Goal: Consume media (video, audio): Consume media (video, audio)

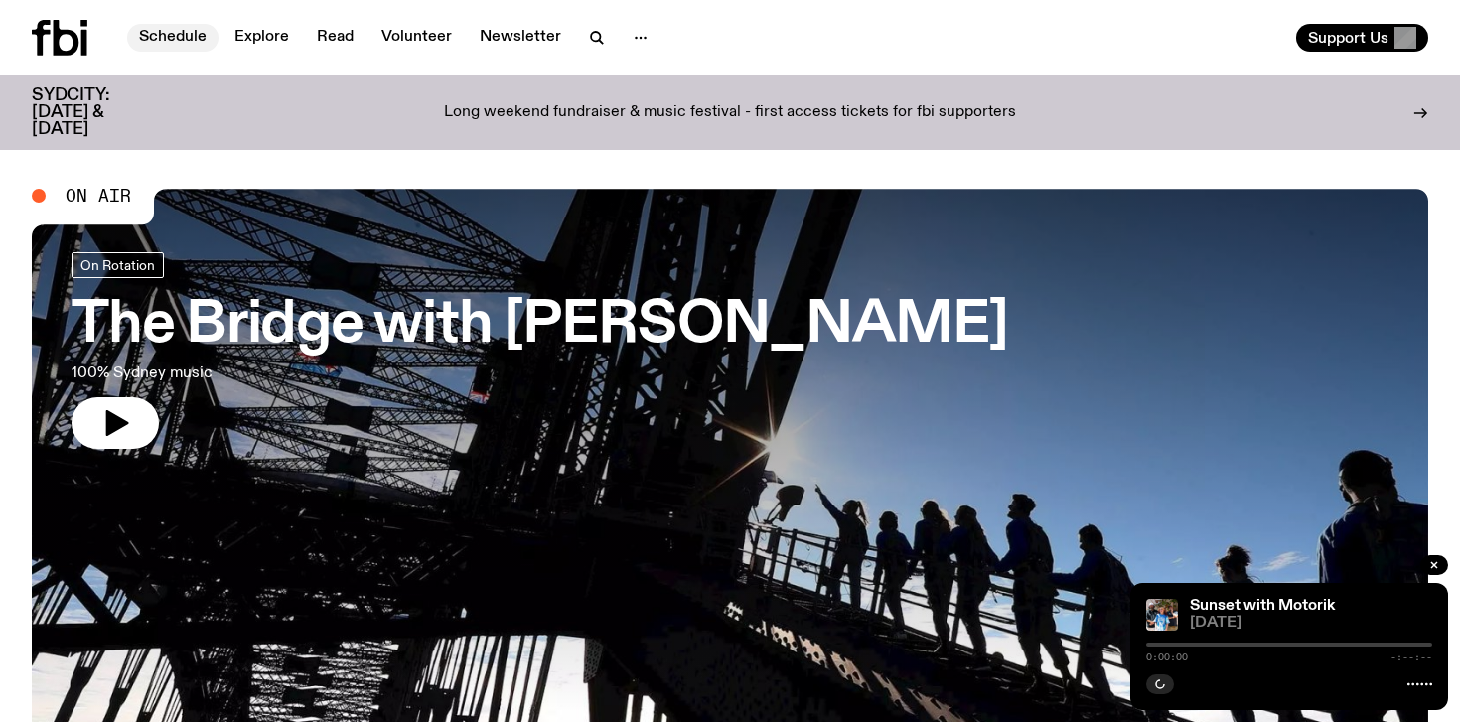
click at [187, 30] on link "Schedule" at bounding box center [172, 38] width 91 height 28
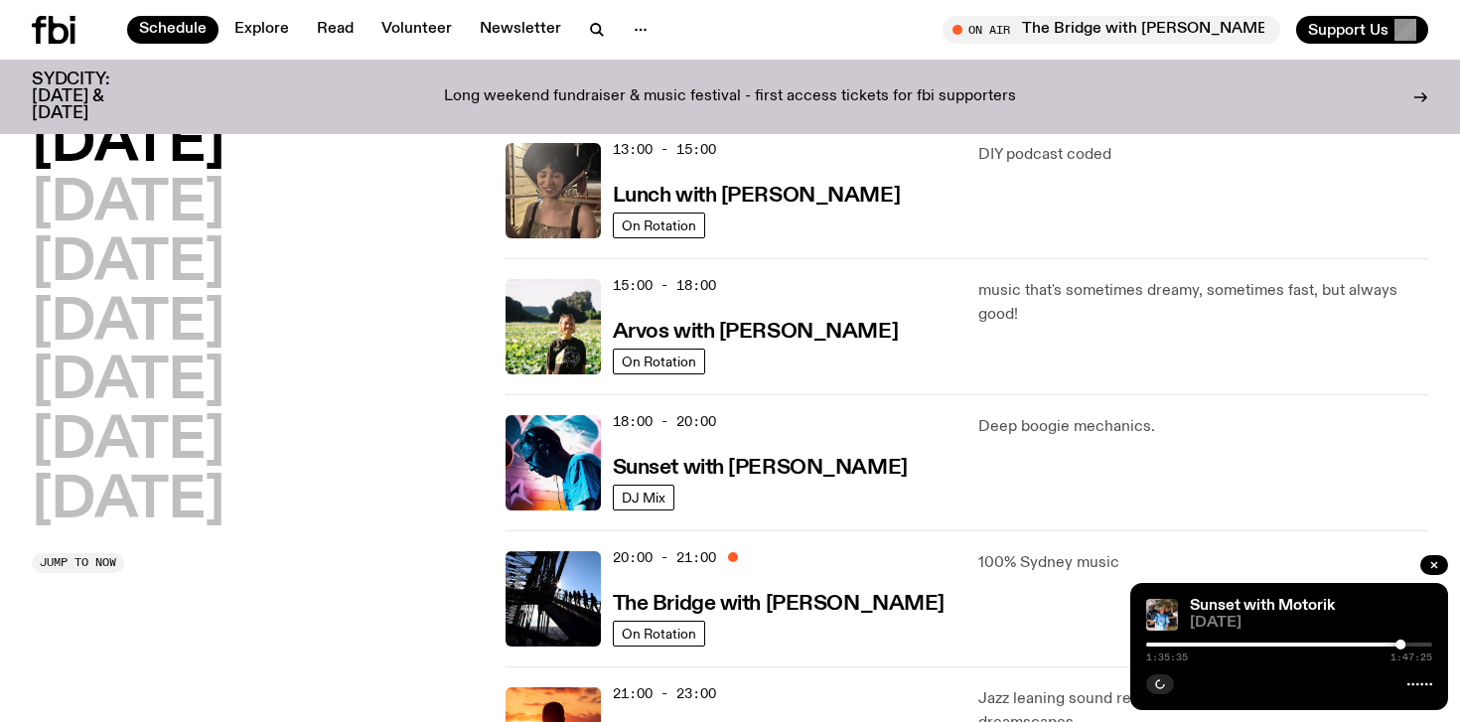
scroll to position [596, 0]
click at [672, 466] on h3 "Sunset with [PERSON_NAME]" at bounding box center [760, 467] width 295 height 21
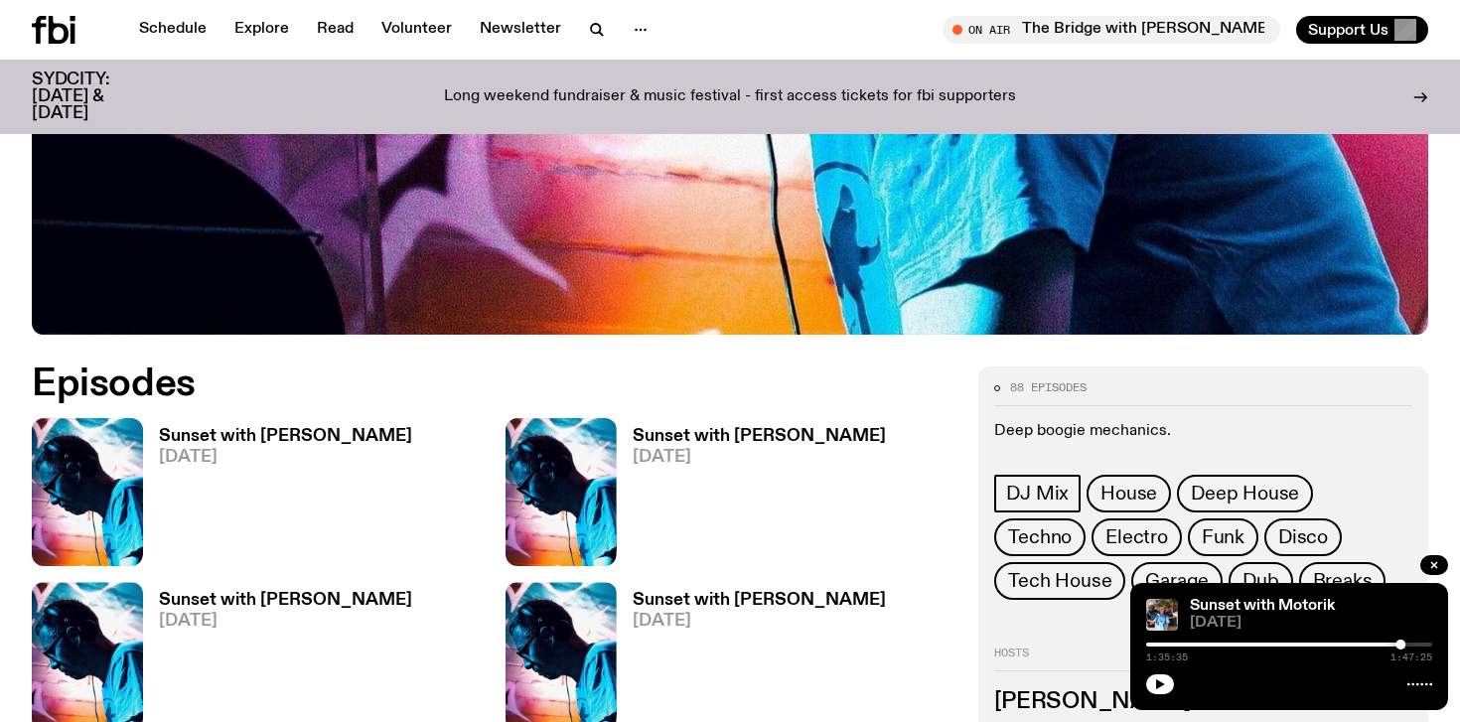
scroll to position [755, 0]
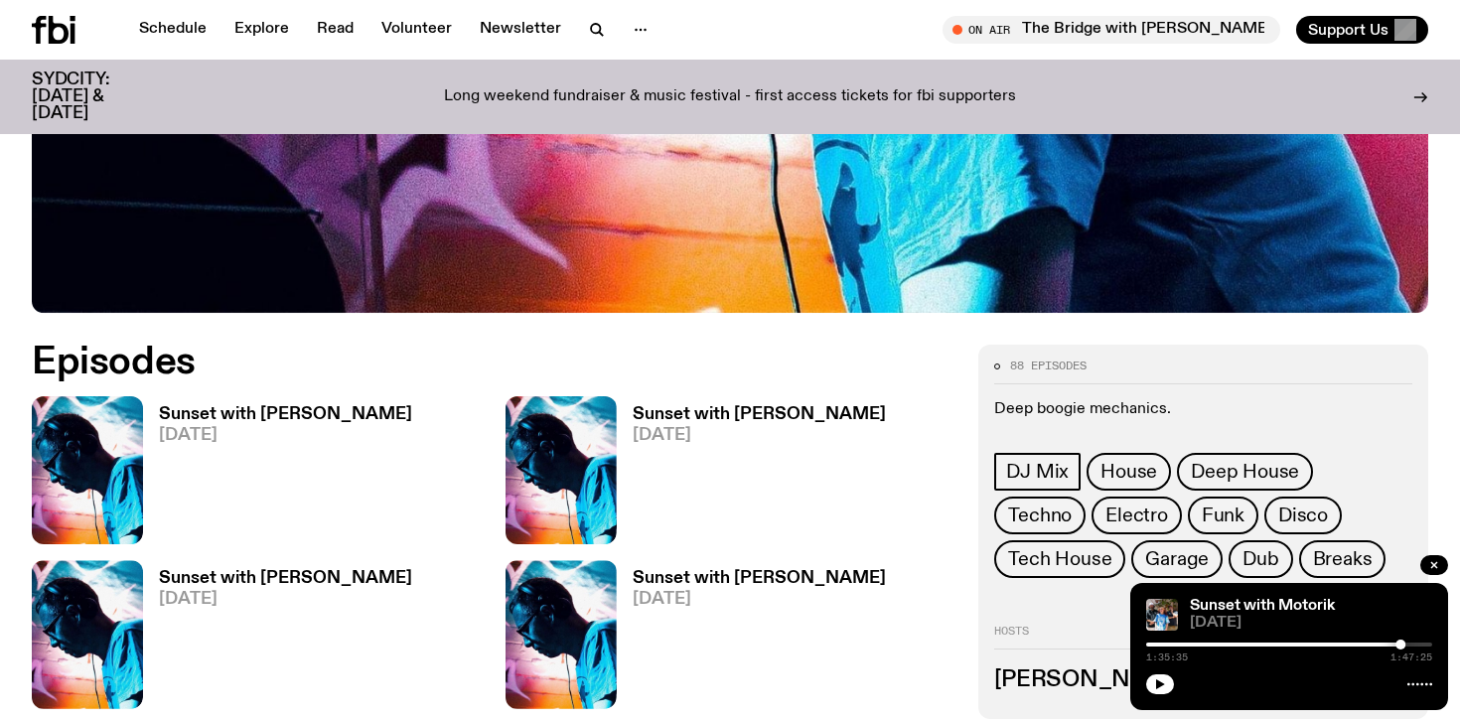
click at [293, 410] on h3 "Sunset with [PERSON_NAME]" at bounding box center [285, 414] width 253 height 17
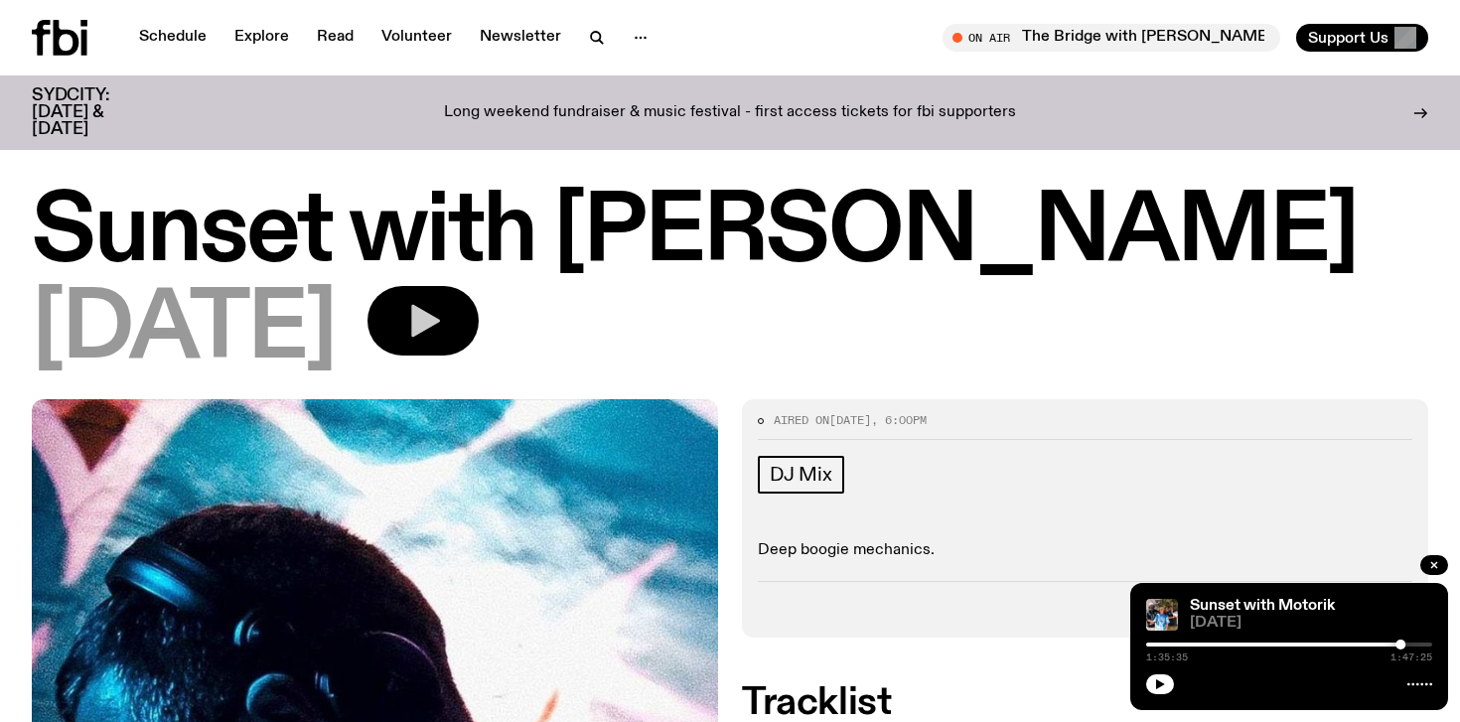
click at [440, 318] on icon "button" at bounding box center [425, 321] width 29 height 33
click at [959, 604] on div "Tracklist More Episodes" at bounding box center [1085, 601] width 655 height 41
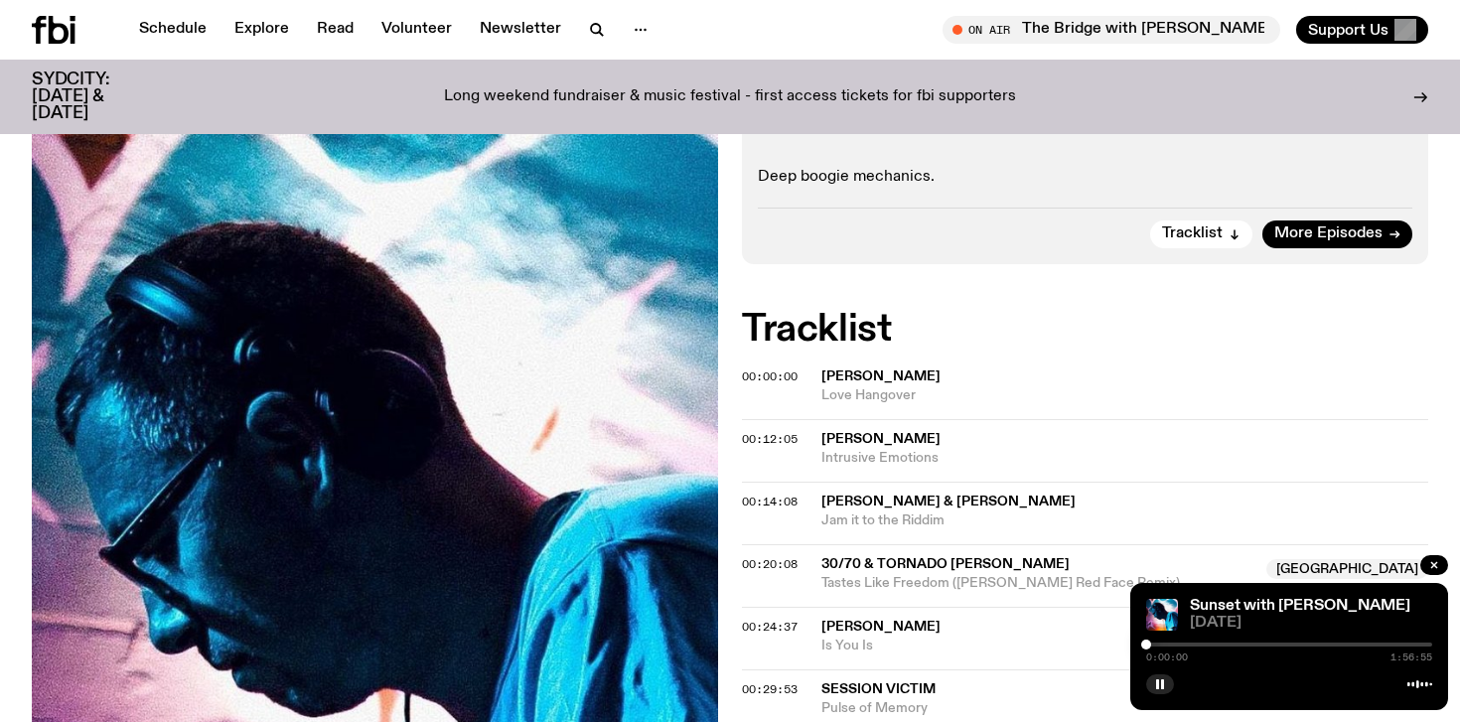
scroll to position [437, 0]
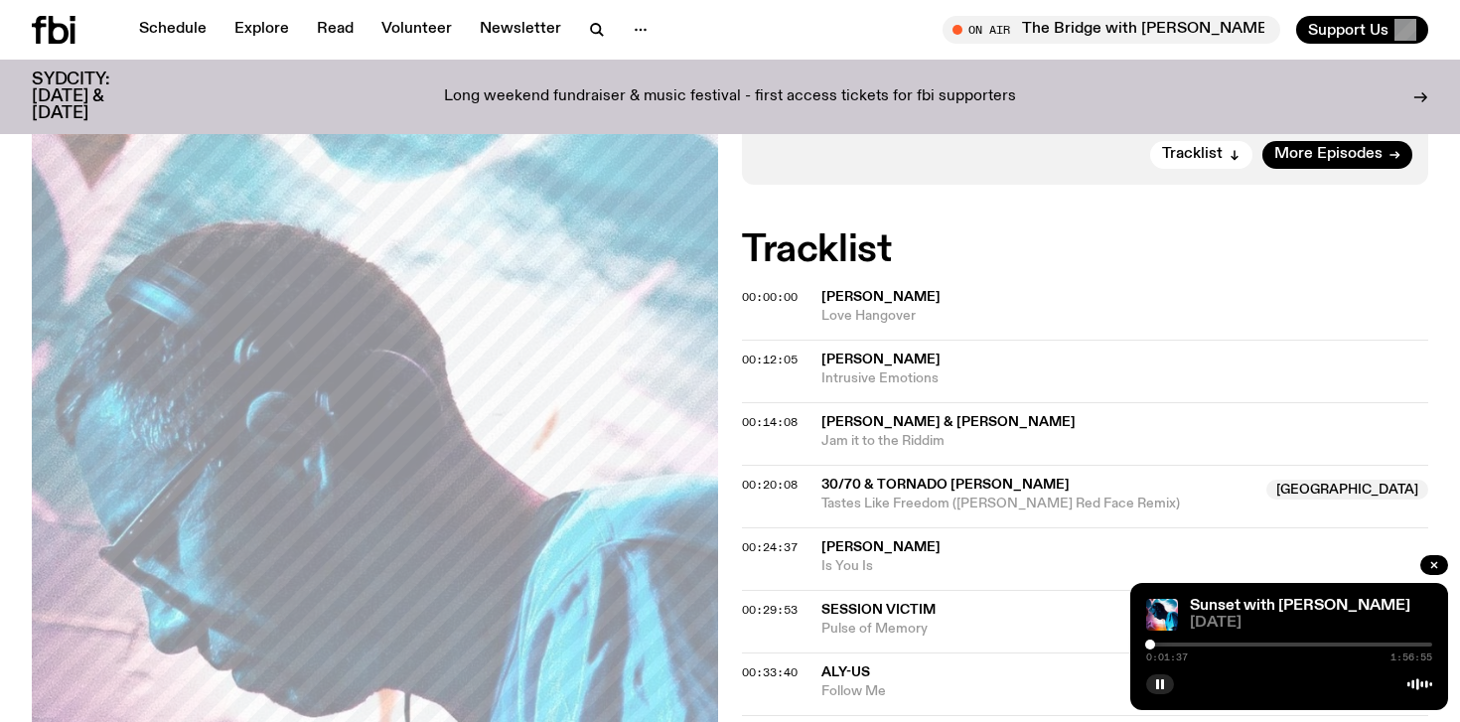
click at [1150, 644] on div at bounding box center [1150, 645] width 10 height 10
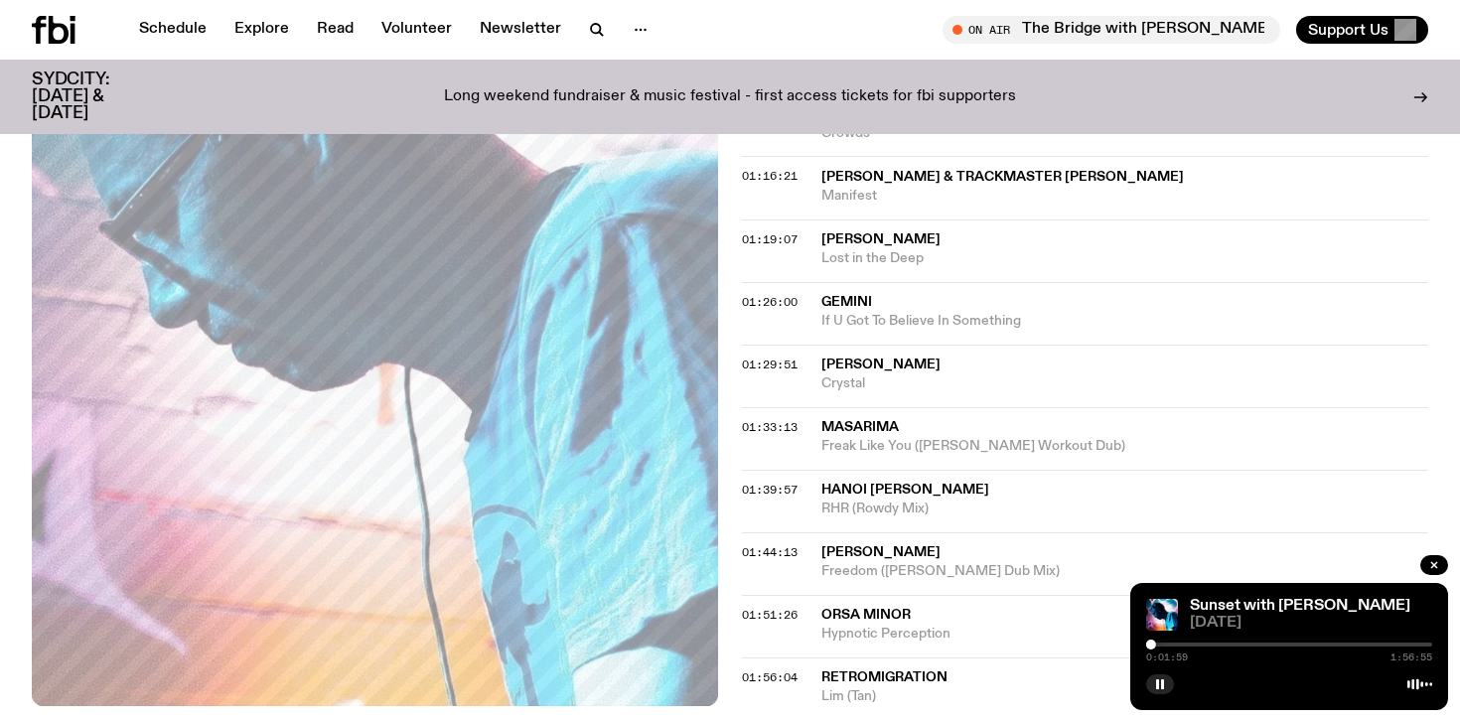
scroll to position [1430, 0]
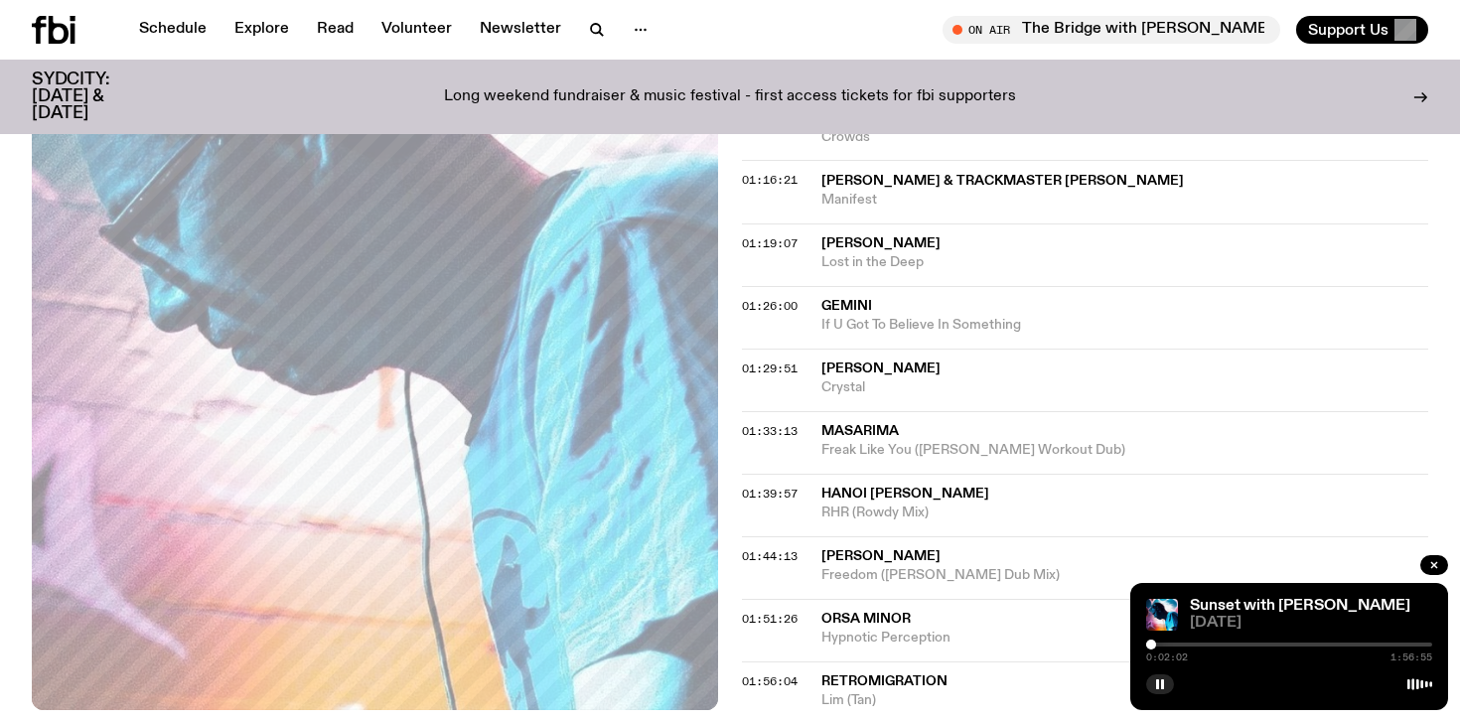
click at [1295, 646] on div at bounding box center [1289, 645] width 286 height 4
click at [1364, 644] on div at bounding box center [1289, 645] width 286 height 4
click at [1404, 643] on div at bounding box center [1289, 645] width 286 height 4
click at [1167, 685] on button "button" at bounding box center [1160, 685] width 28 height 20
